Goal: Task Accomplishment & Management: Complete application form

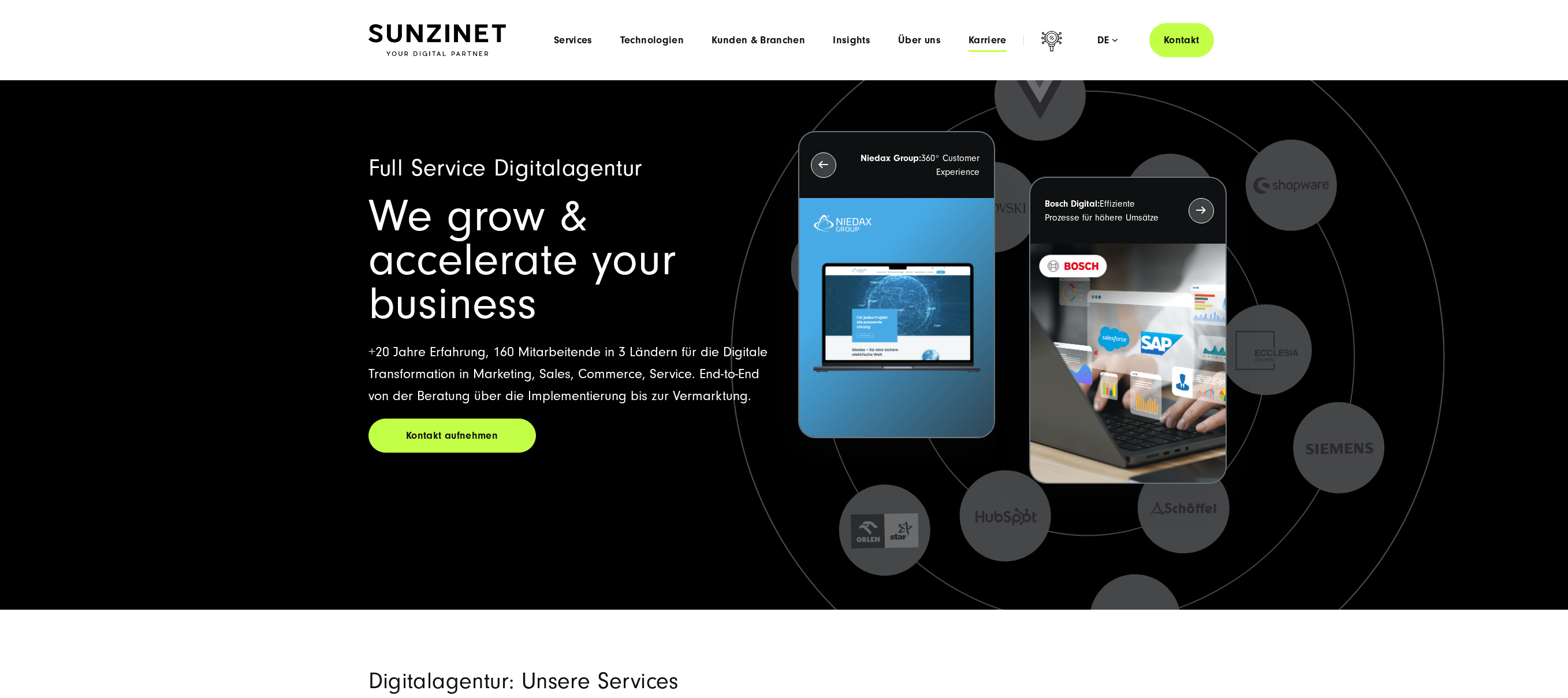
click at [980, 41] on span "Karriere" at bounding box center [987, 40] width 38 height 12
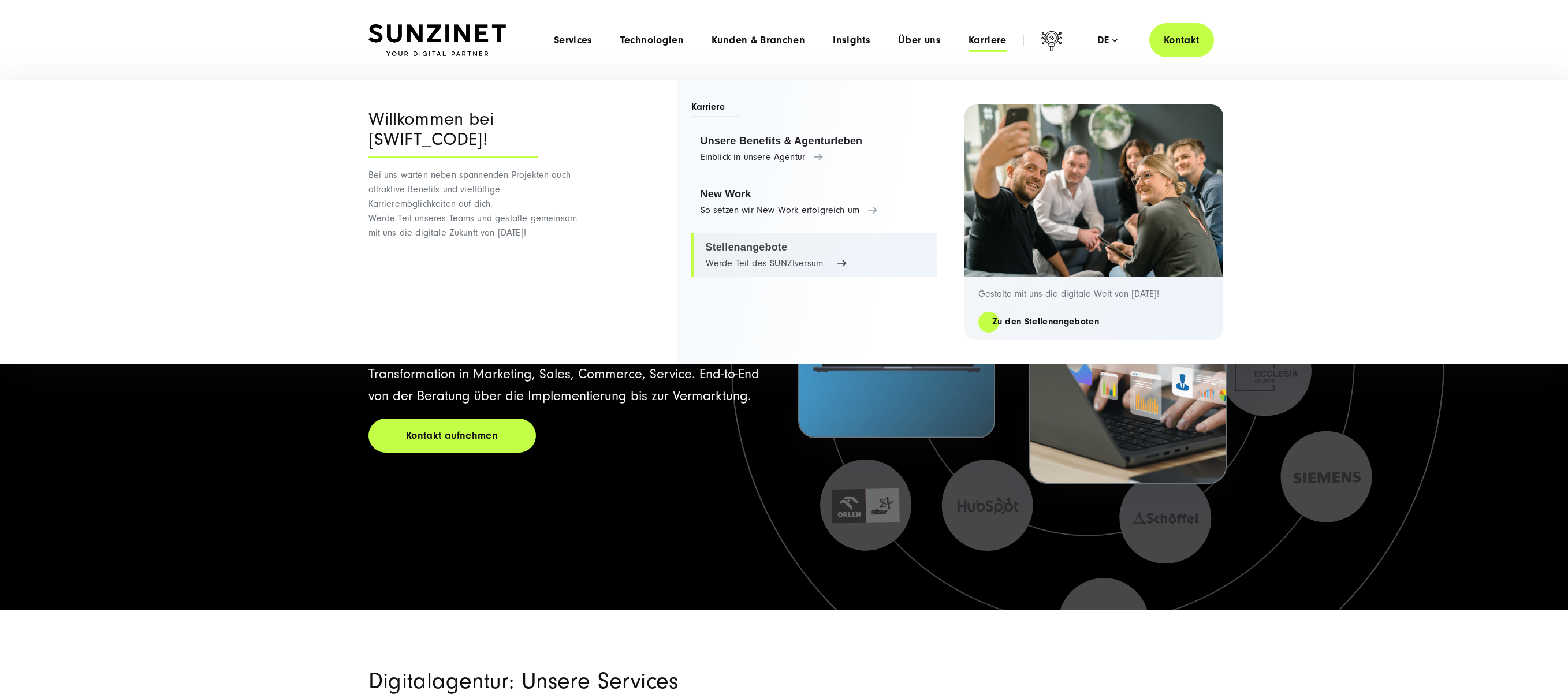
click at [771, 259] on link "Stellenangebote Werde Teil des SUNZIversum" at bounding box center [814, 255] width 245 height 44
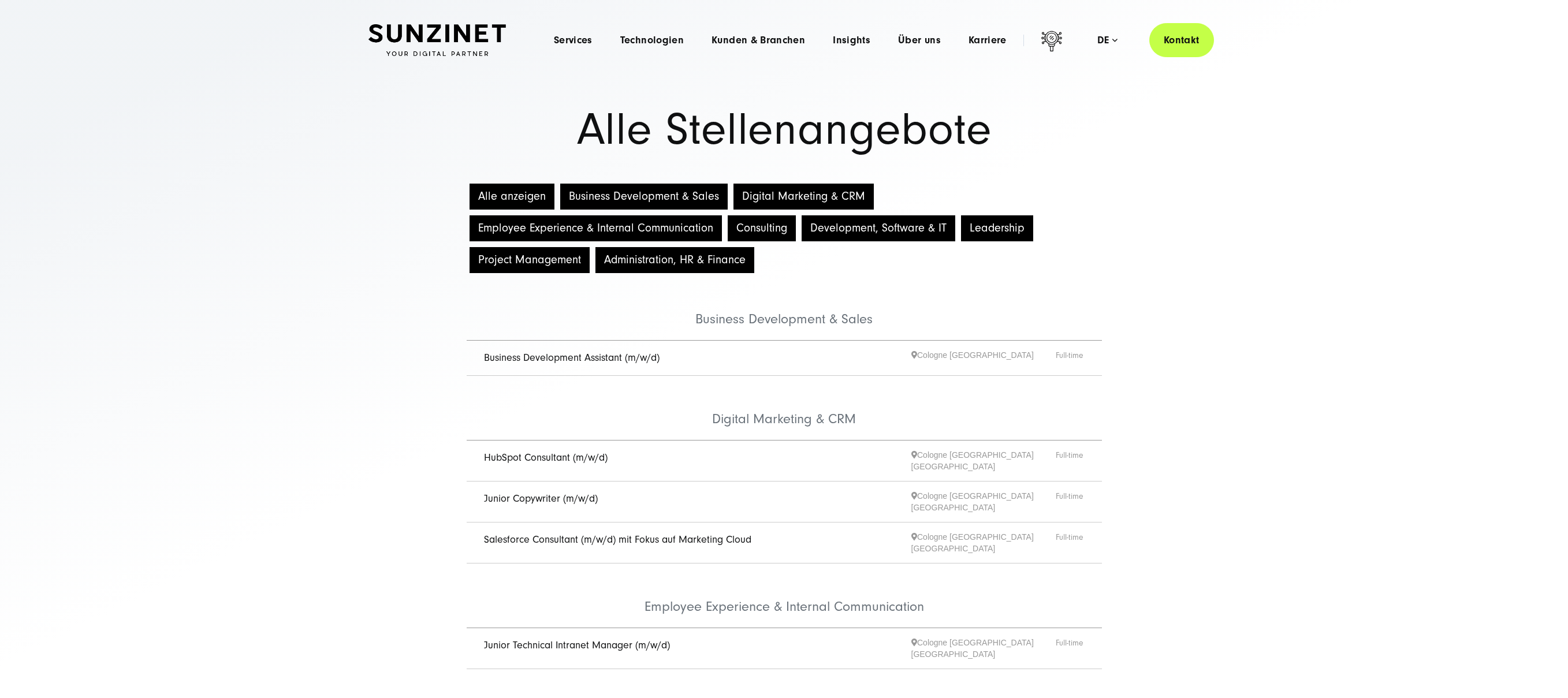
click at [821, 197] on button "Digital Marketing & CRM" at bounding box center [803, 197] width 141 height 26
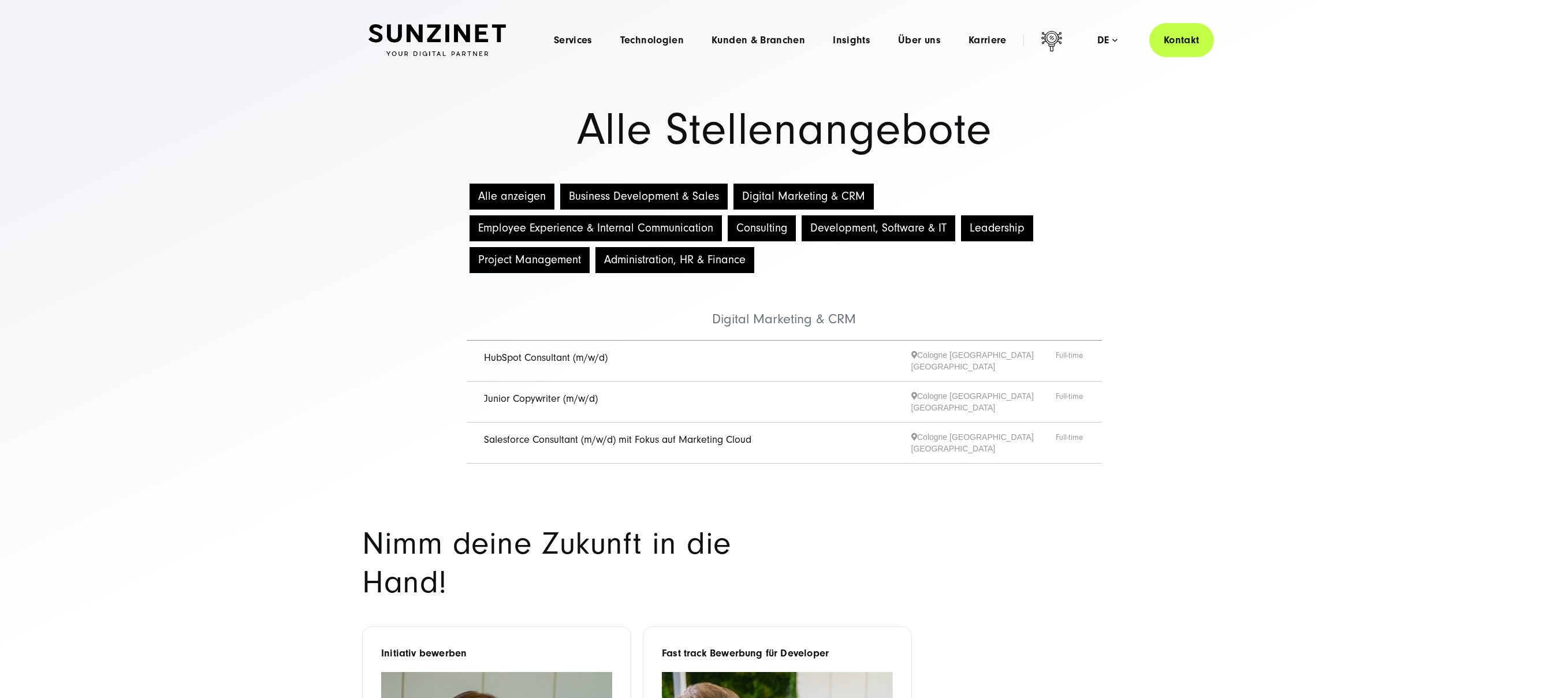
click at [570, 397] on link "Junior Copywriter (m/w/d)" at bounding box center [541, 399] width 114 height 12
